Goal: Task Accomplishment & Management: Manage account settings

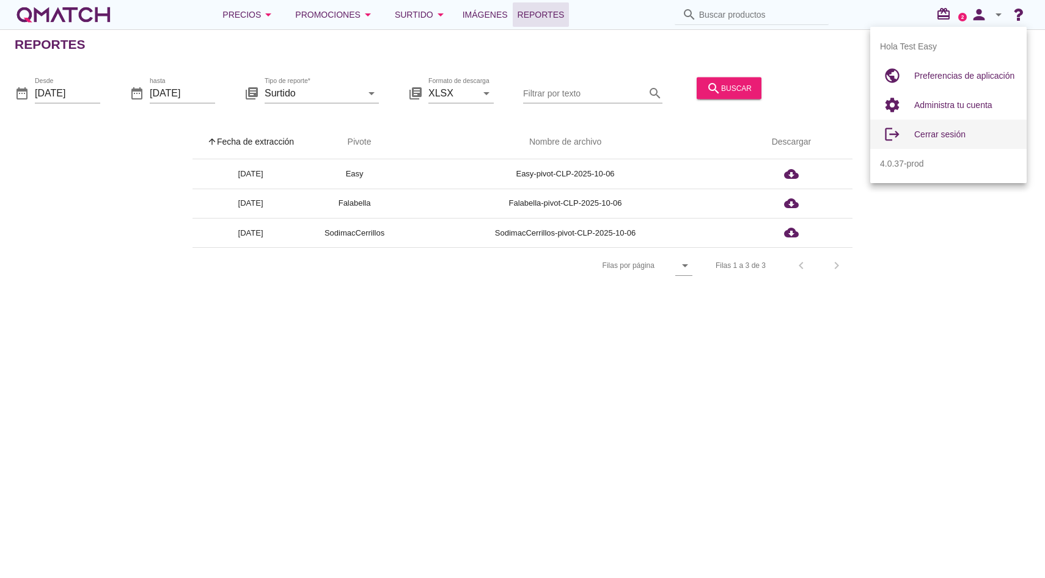
click at [965, 136] on span "Cerrar sesión" at bounding box center [939, 135] width 51 height 10
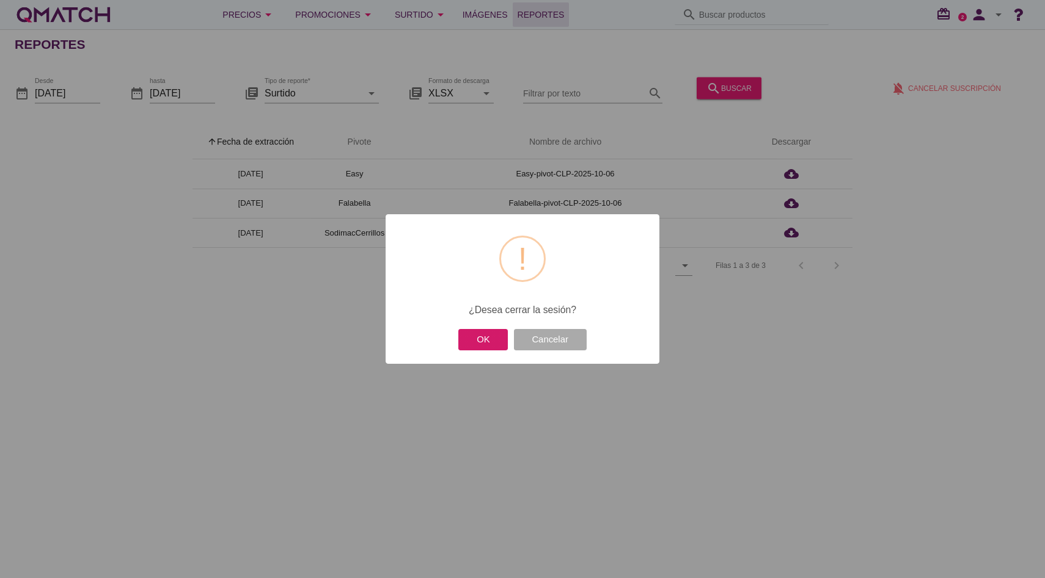
click at [476, 348] on button "OK" at bounding box center [482, 339] width 49 height 21
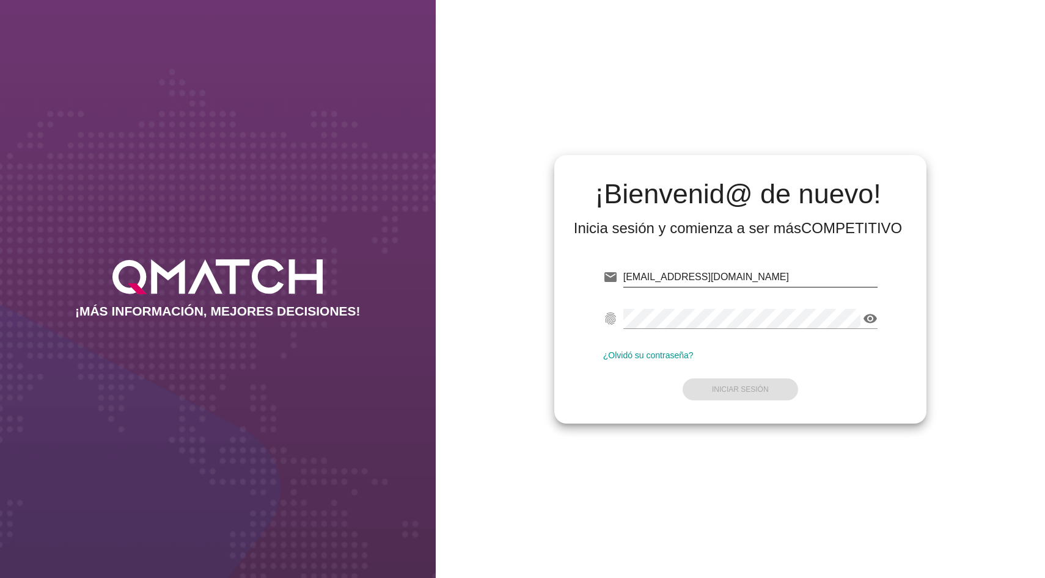
click at [666, 280] on input "[EMAIL_ADDRESS][DOMAIN_NAME]" at bounding box center [750, 278] width 254 height 20
type input "[EMAIL_ADDRESS][DOMAIN_NAME][PERSON_NAME]"
